Goal: Check status: Check status

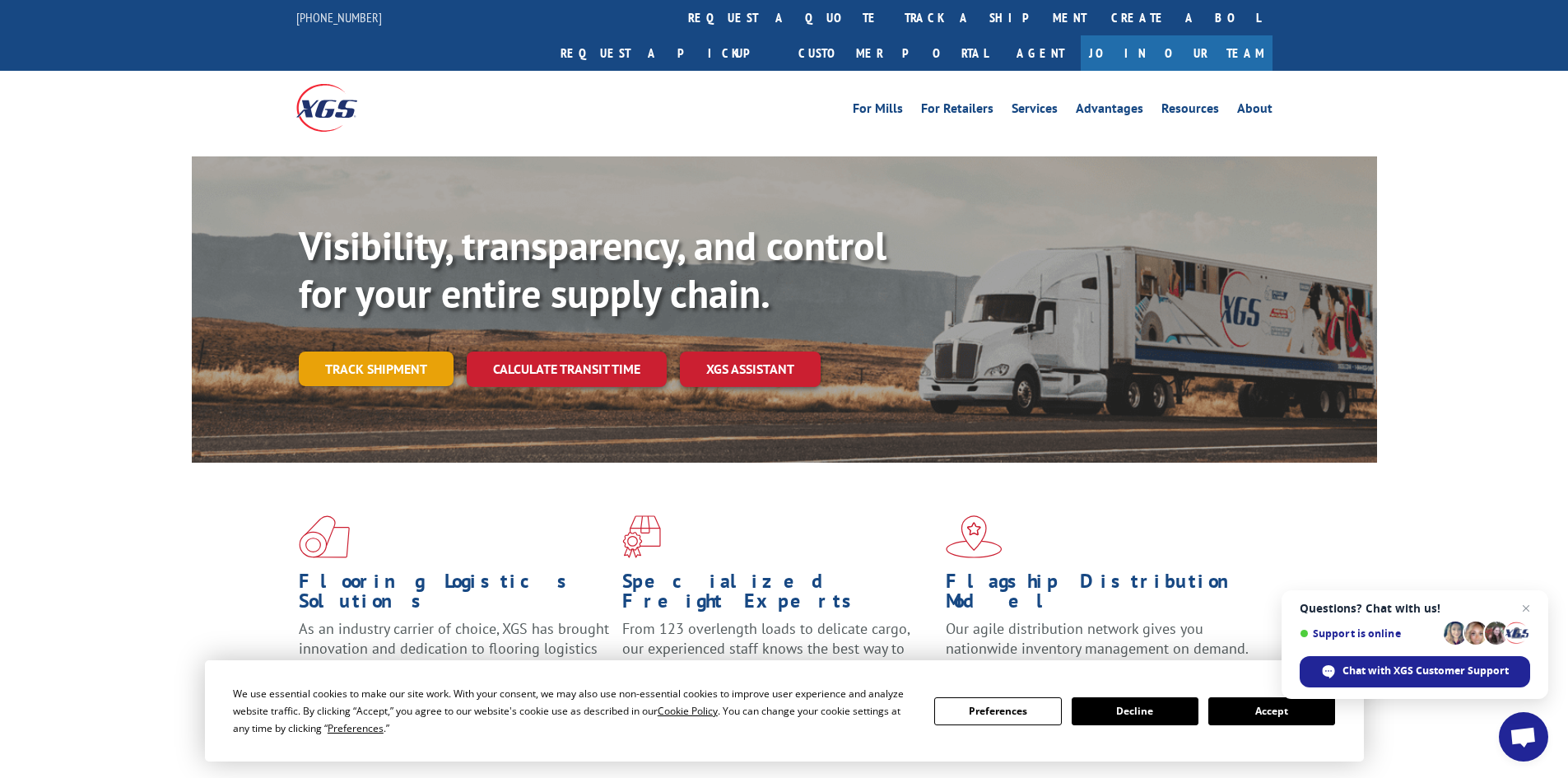
click at [390, 352] on link "Track shipment" at bounding box center [376, 369] width 155 height 35
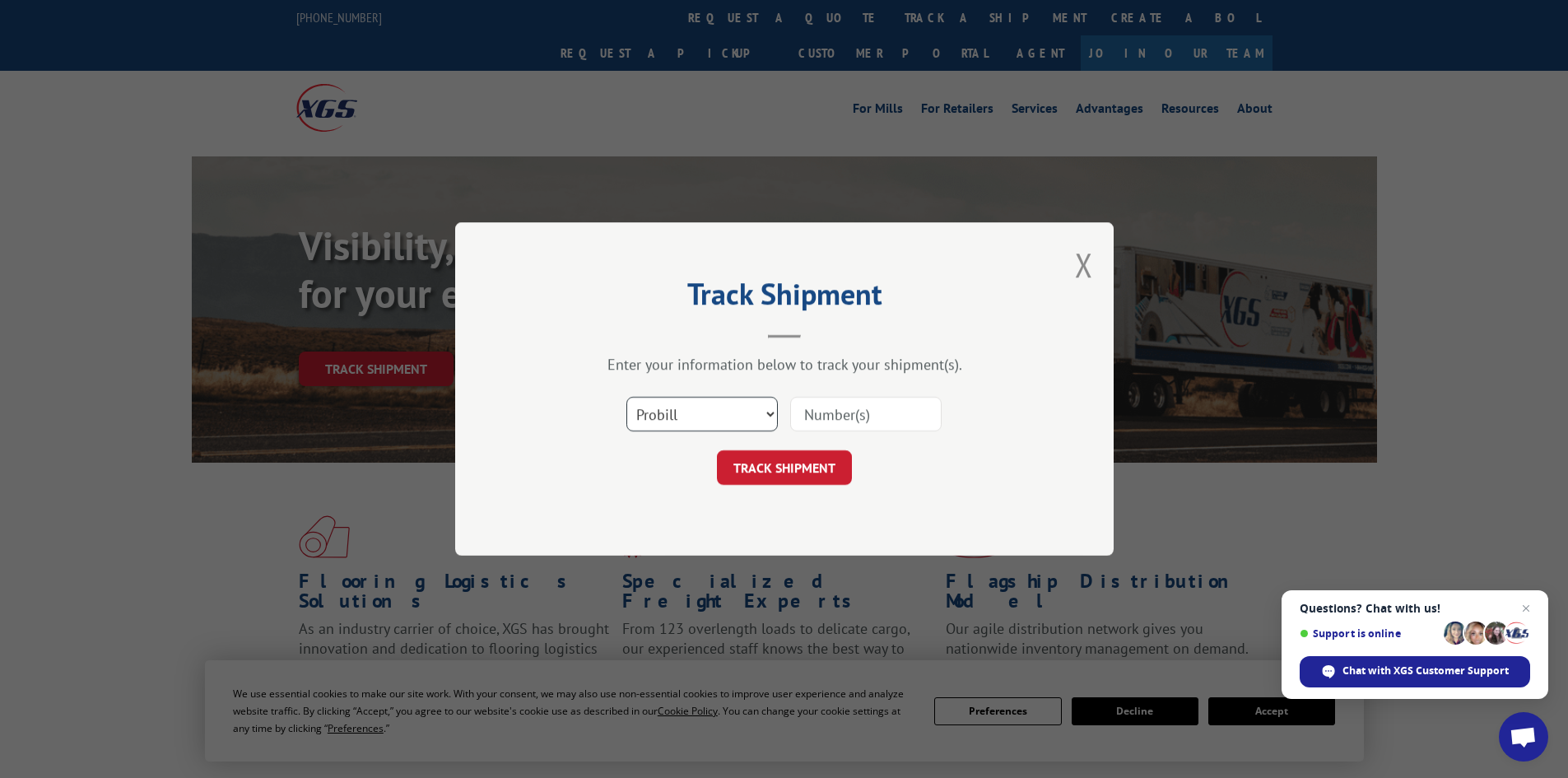
click at [757, 414] on select "Select category... Probill BOL PO" at bounding box center [702, 413] width 152 height 35
select select "po"
click at [626, 396] on select "Select category... Probill BOL PO" at bounding box center [702, 413] width 152 height 35
click at [864, 415] on input at bounding box center [866, 413] width 152 height 35
paste input "22538055"
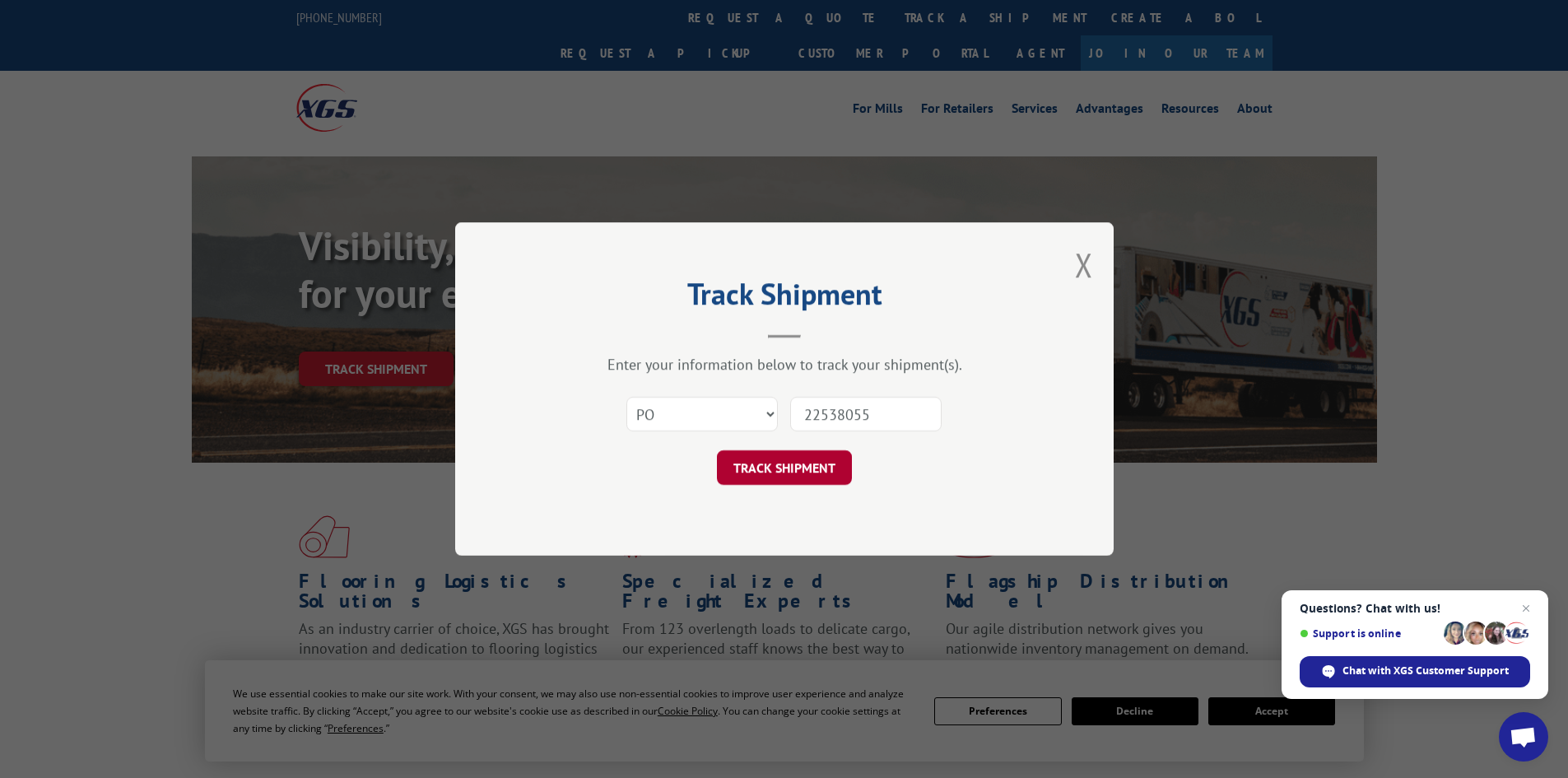
type input "22538055"
click at [836, 467] on button "TRACK SHIPMENT" at bounding box center [784, 467] width 135 height 35
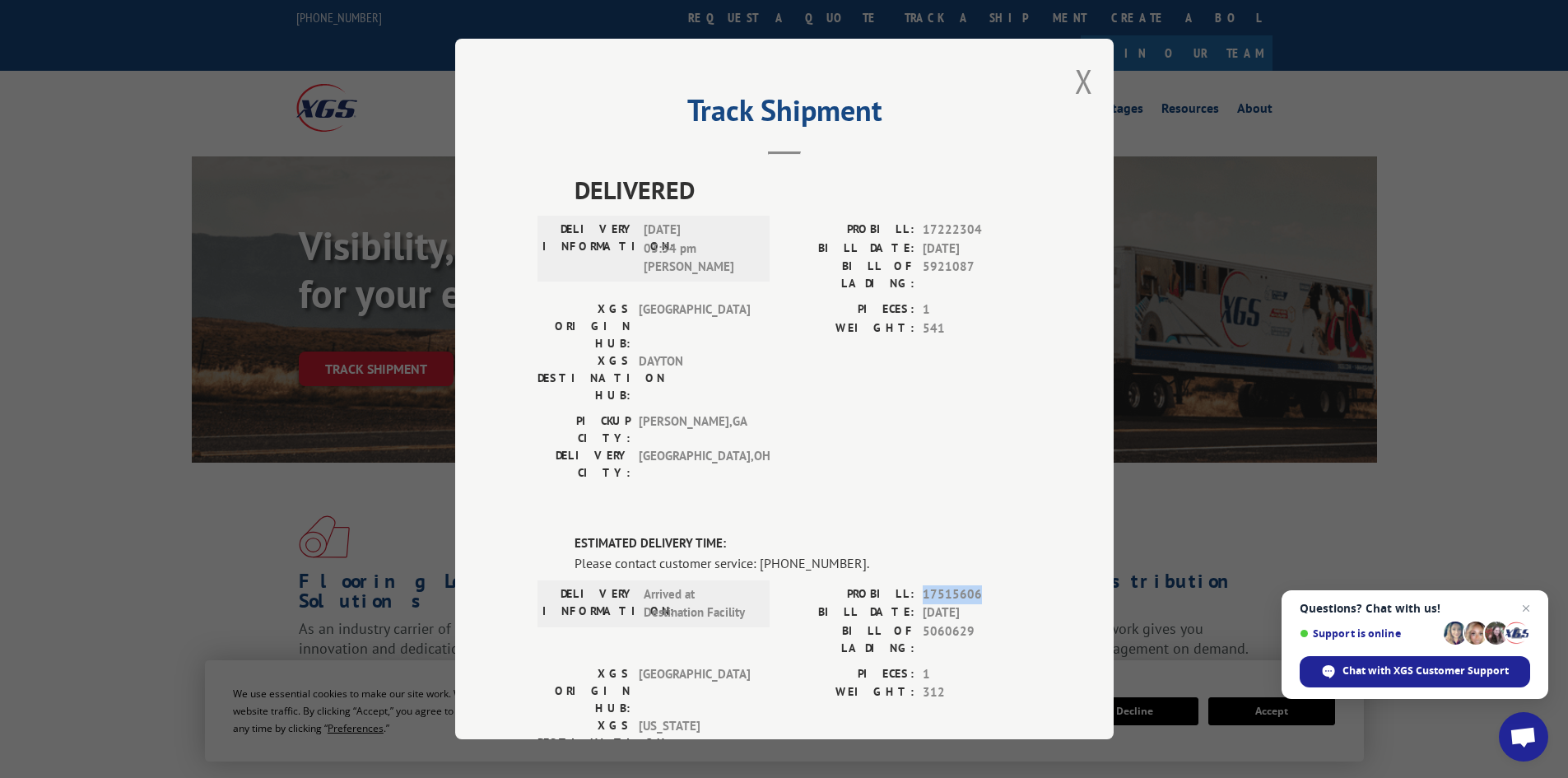
drag, startPoint x: 919, startPoint y: 494, endPoint x: 958, endPoint y: 500, distance: 39.5
click at [992, 585] on span "17515606" at bounding box center [977, 594] width 109 height 19
copy span "17515606"
click at [1079, 81] on button "Close modal" at bounding box center [1084, 81] width 18 height 44
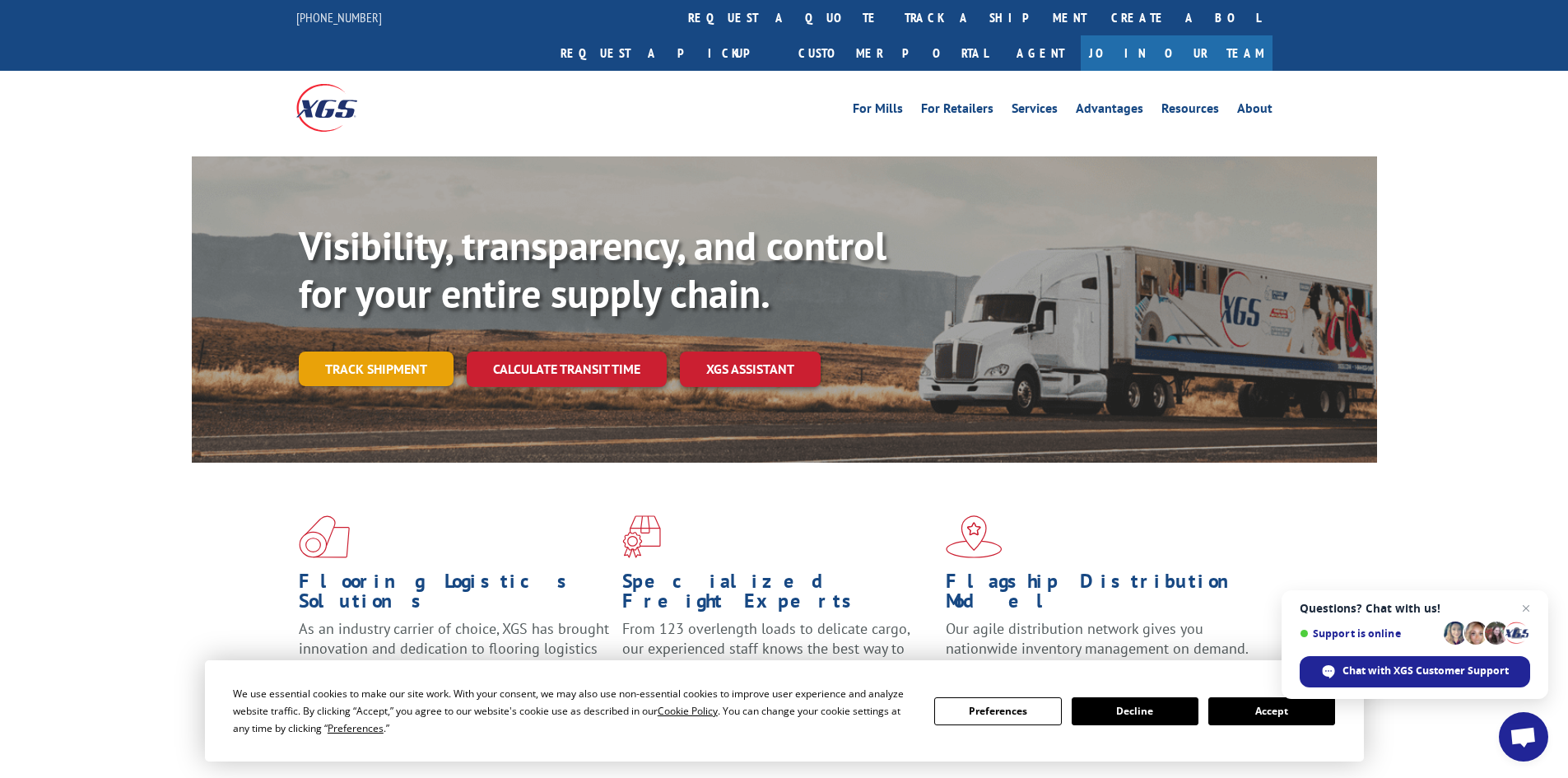
click at [347, 352] on link "Track shipment" at bounding box center [376, 369] width 155 height 35
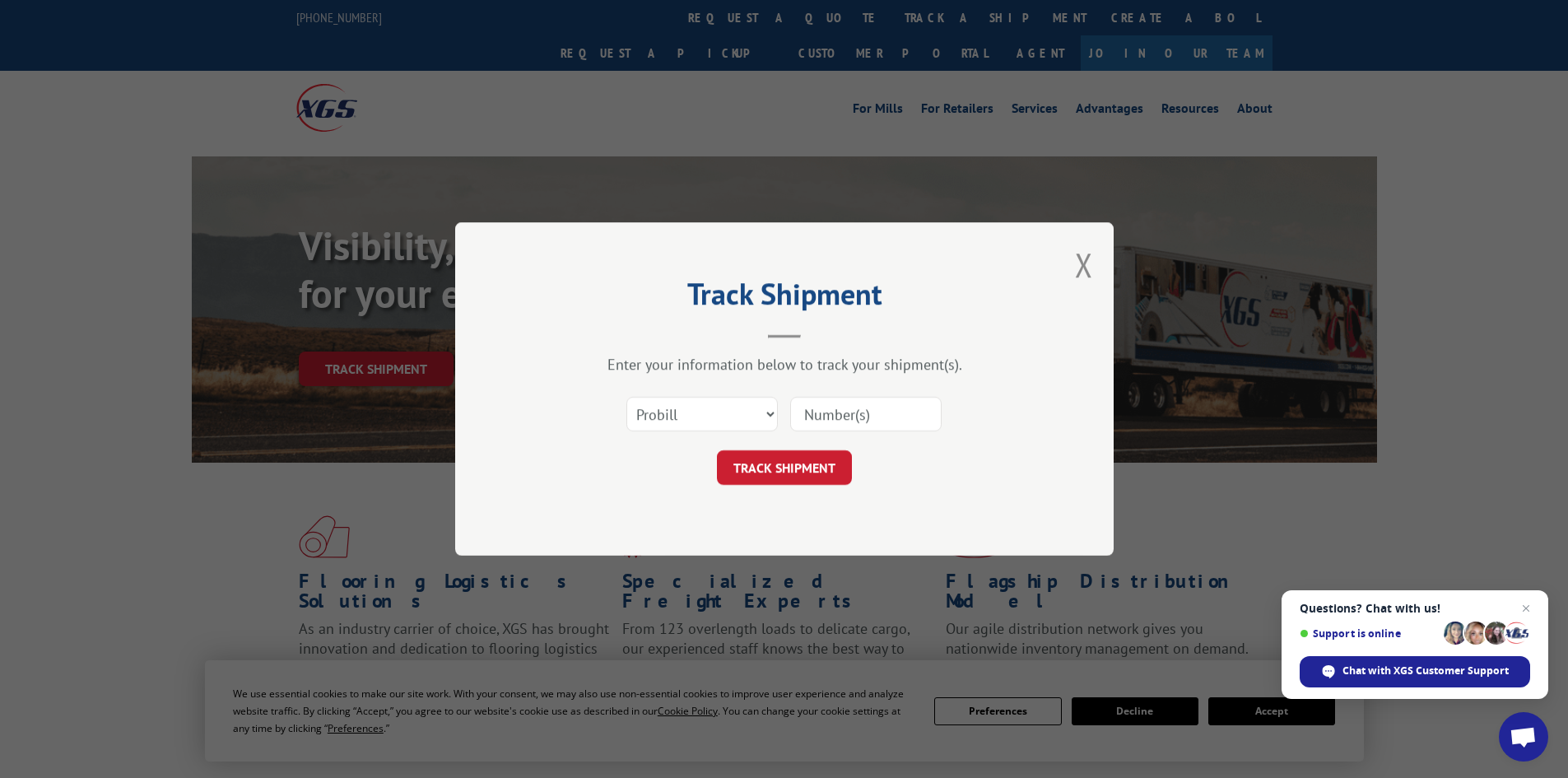
click at [878, 413] on input at bounding box center [866, 413] width 152 height 35
paste input "17515606"
type input "17515606"
click at [807, 456] on button "TRACK SHIPMENT" at bounding box center [784, 467] width 135 height 35
